Goal: Communication & Community: Participate in discussion

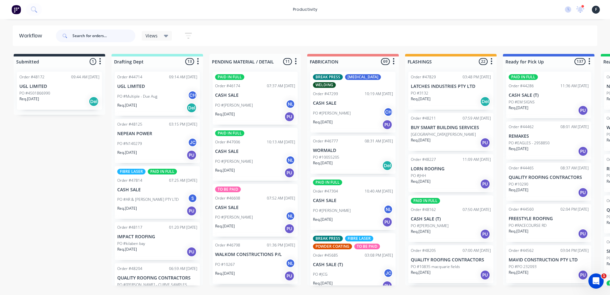
click at [113, 31] on input "text" at bounding box center [103, 36] width 63 height 13
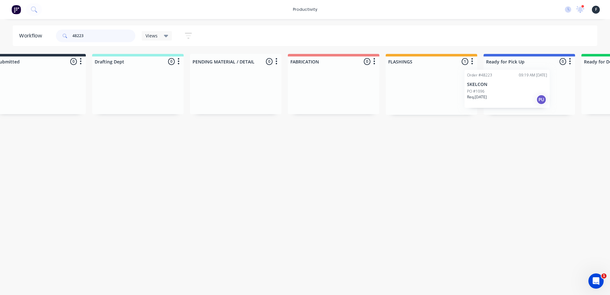
drag, startPoint x: 439, startPoint y: 92, endPoint x: 501, endPoint y: 89, distance: 62.0
click at [501, 89] on div "Submitted 0 Sort By Created date Required date Order number Customer name Most …" at bounding box center [505, 84] width 1059 height 61
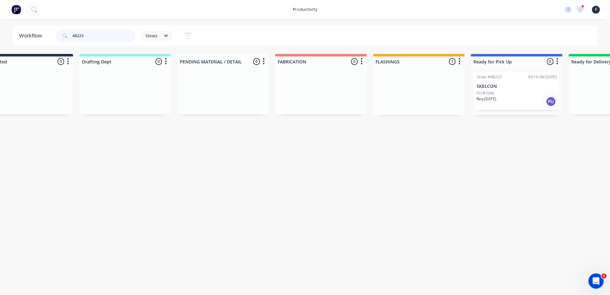
type input "48223"
click at [501, 89] on div "Order #48223 09:19 AM 30/09/25 SKELCON PO #1096 Req. 01/10/25 PU" at bounding box center [516, 91] width 91 height 48
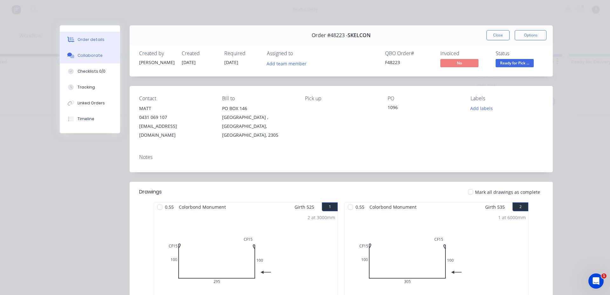
click at [100, 58] on button "Collaborate" at bounding box center [90, 56] width 60 height 16
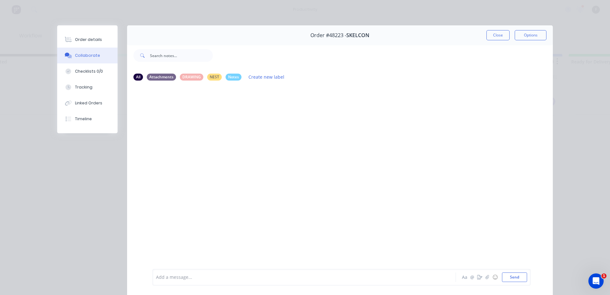
click at [310, 279] on div at bounding box center [295, 277] width 278 height 7
click at [493, 32] on button "Close" at bounding box center [497, 35] width 23 height 10
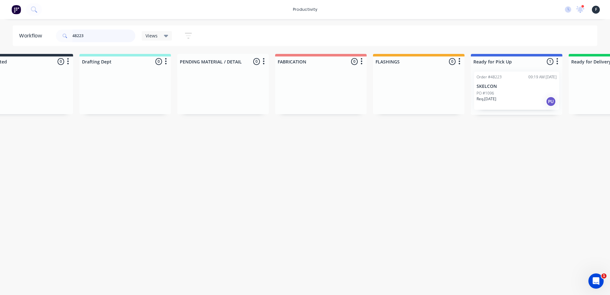
click at [117, 36] on input "48223" at bounding box center [103, 36] width 63 height 13
type input "4"
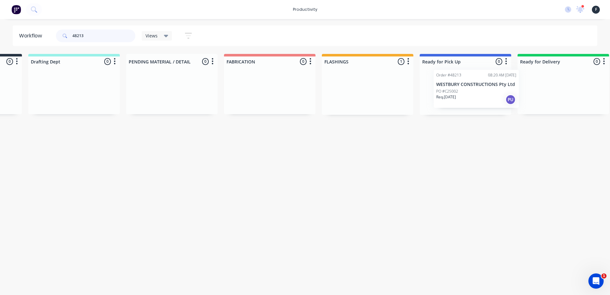
scroll to position [0, 86]
drag, startPoint x: 434, startPoint y: 99, endPoint x: 461, endPoint y: 97, distance: 27.4
click at [461, 97] on div "Submitted 0 Sort By Created date Required date Order number Customer name Most …" at bounding box center [439, 84] width 1059 height 61
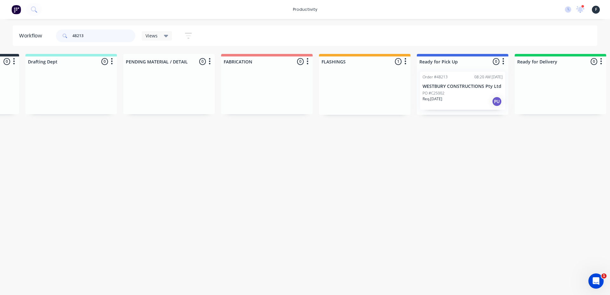
type input "48213"
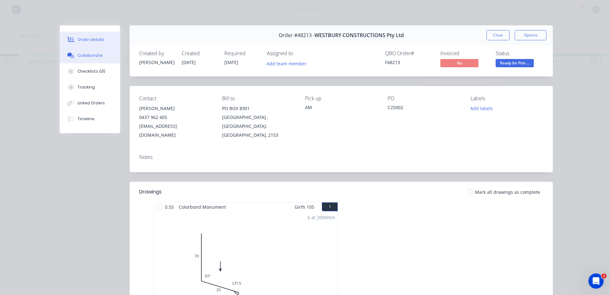
drag, startPoint x: 101, startPoint y: 55, endPoint x: 112, endPoint y: 58, distance: 12.0
click at [101, 55] on button "Collaborate" at bounding box center [90, 56] width 60 height 16
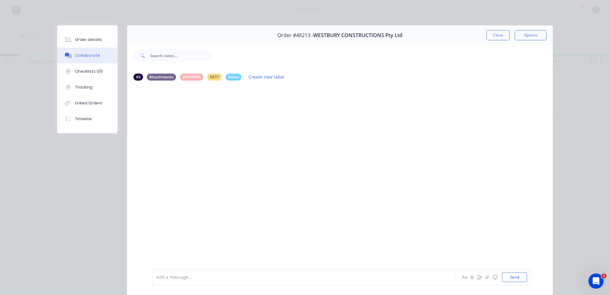
drag, startPoint x: 267, startPoint y: 271, endPoint x: 271, endPoint y: 275, distance: 5.6
click at [268, 271] on div "Add a message... Aa @ ☺ Send" at bounding box center [341, 277] width 378 height 17
drag, startPoint x: 271, startPoint y: 280, endPoint x: 275, endPoint y: 282, distance: 3.4
click at [275, 282] on div "Add a message..." at bounding box center [295, 278] width 278 height 10
click at [491, 29] on div "Order #48213 - WESTBURY CONSTRUCTIONS Pty Ltd Close Options" at bounding box center [339, 35] width 425 height 20
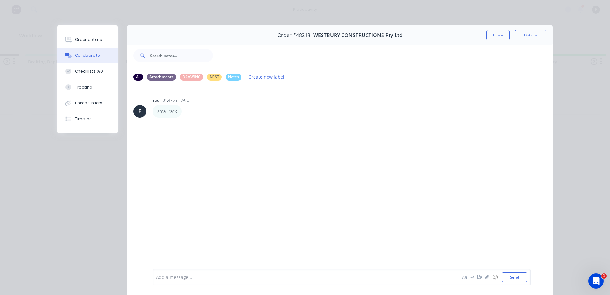
click at [494, 31] on button "Close" at bounding box center [497, 35] width 23 height 10
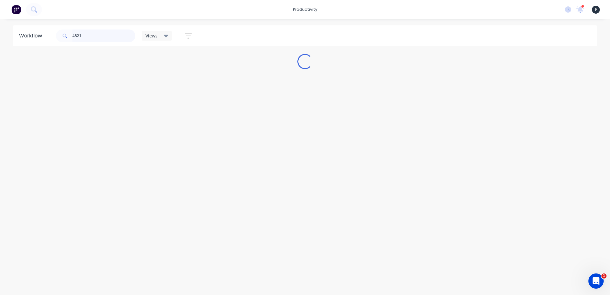
scroll to position [0, 0]
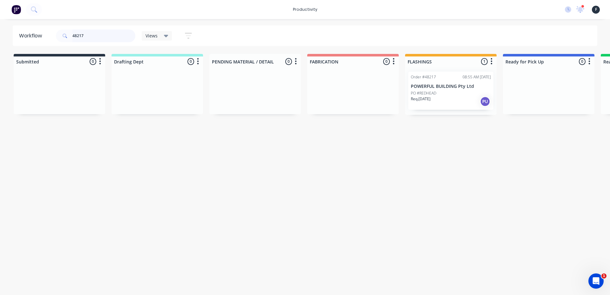
type input "48217"
click at [437, 89] on p "POWERFUL BUILDING Pty Ltd" at bounding box center [451, 86] width 80 height 5
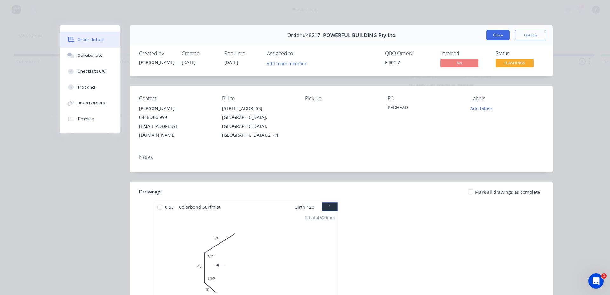
click at [501, 39] on button "Close" at bounding box center [497, 35] width 23 height 10
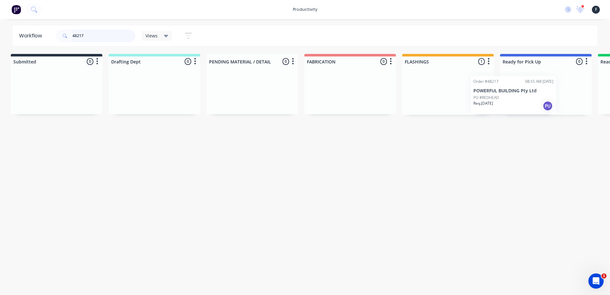
scroll to position [0, 4]
drag, startPoint x: 469, startPoint y: 79, endPoint x: 537, endPoint y: 84, distance: 68.4
click at [537, 84] on div "Submitted 0 Sort By Created date Required date Order number Customer name Most …" at bounding box center [520, 84] width 1059 height 61
click at [535, 89] on p "POWERFUL BUILDING Pty Ltd" at bounding box center [544, 86] width 80 height 5
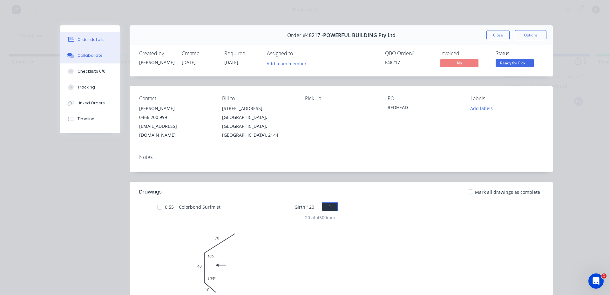
click at [97, 56] on div "Collaborate" at bounding box center [89, 56] width 25 height 6
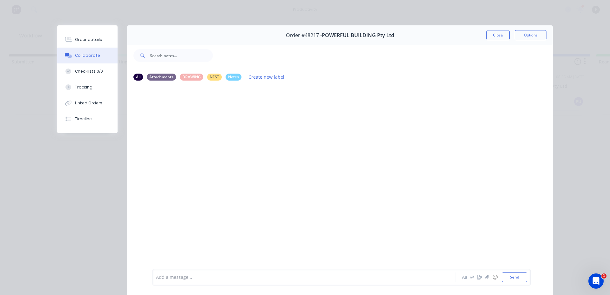
click at [305, 273] on div "Add a message..." at bounding box center [295, 278] width 278 height 10
click at [499, 35] on button "Close" at bounding box center [497, 35] width 23 height 10
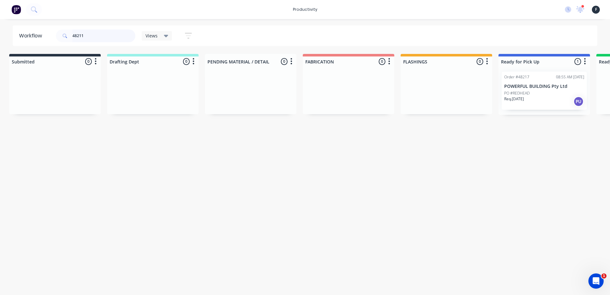
scroll to position [0, 0]
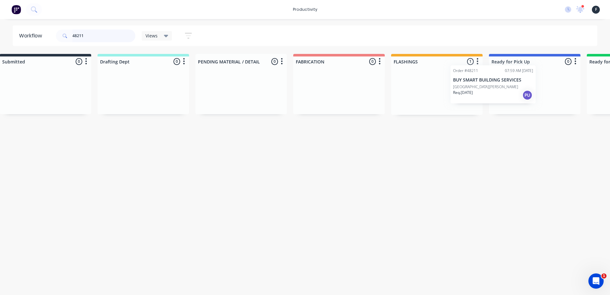
drag, startPoint x: 473, startPoint y: 95, endPoint x: 508, endPoint y: 90, distance: 35.9
click at [503, 90] on div "Submitted 0 Sort By Created date Required date Order number Customer name Most …" at bounding box center [510, 84] width 1059 height 61
type input "48211"
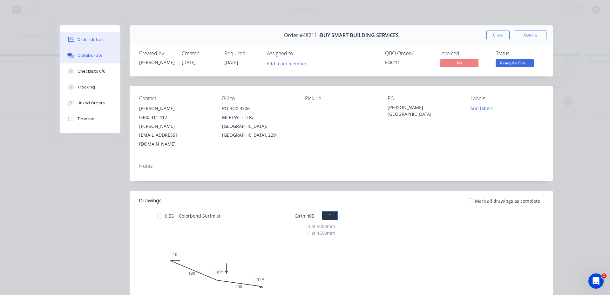
click at [84, 59] on button "Collaborate" at bounding box center [90, 56] width 60 height 16
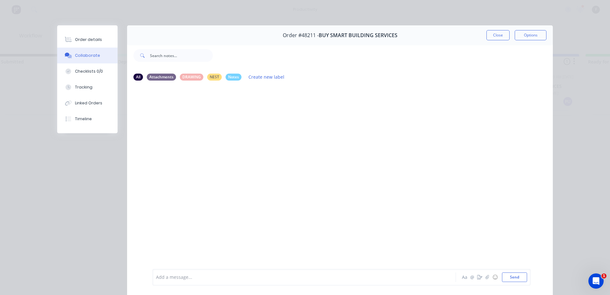
click at [245, 277] on div at bounding box center [295, 277] width 278 height 7
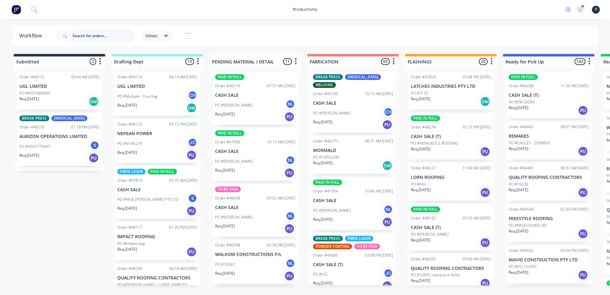
click at [89, 39] on input "text" at bounding box center [103, 36] width 63 height 13
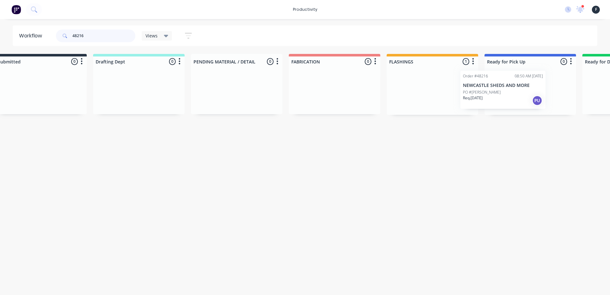
scroll to position [0, 35]
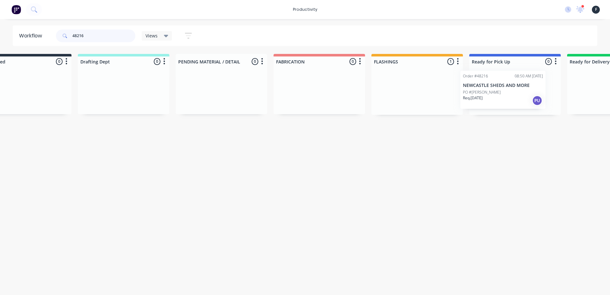
drag, startPoint x: 426, startPoint y: 93, endPoint x: 482, endPoint y: 92, distance: 56.5
click at [482, 92] on div "Submitted 0 Sort By Created date Required date Order number Customer name Most …" at bounding box center [490, 84] width 1059 height 61
type input "48216"
click at [492, 92] on div "Order #48216 08:50 AM [DATE] NEWCASTLE SHEDS AND MORE PO #[PERSON_NAME] Req. [D…" at bounding box center [513, 91] width 91 height 48
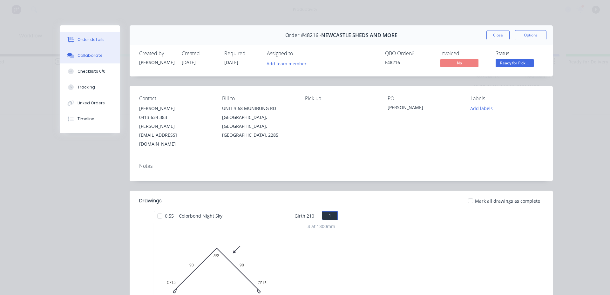
click at [85, 57] on div "Collaborate" at bounding box center [89, 56] width 25 height 6
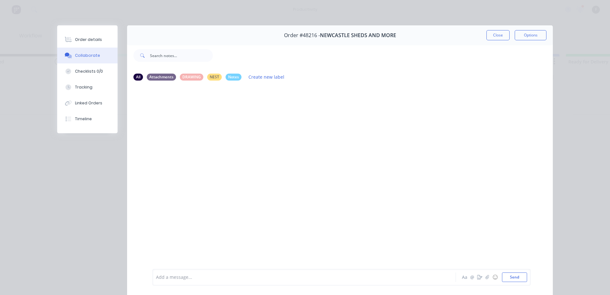
click at [165, 275] on div at bounding box center [295, 277] width 278 height 7
click at [491, 35] on button "Close" at bounding box center [497, 35] width 23 height 10
